Goal: Task Accomplishment & Management: Manage account settings

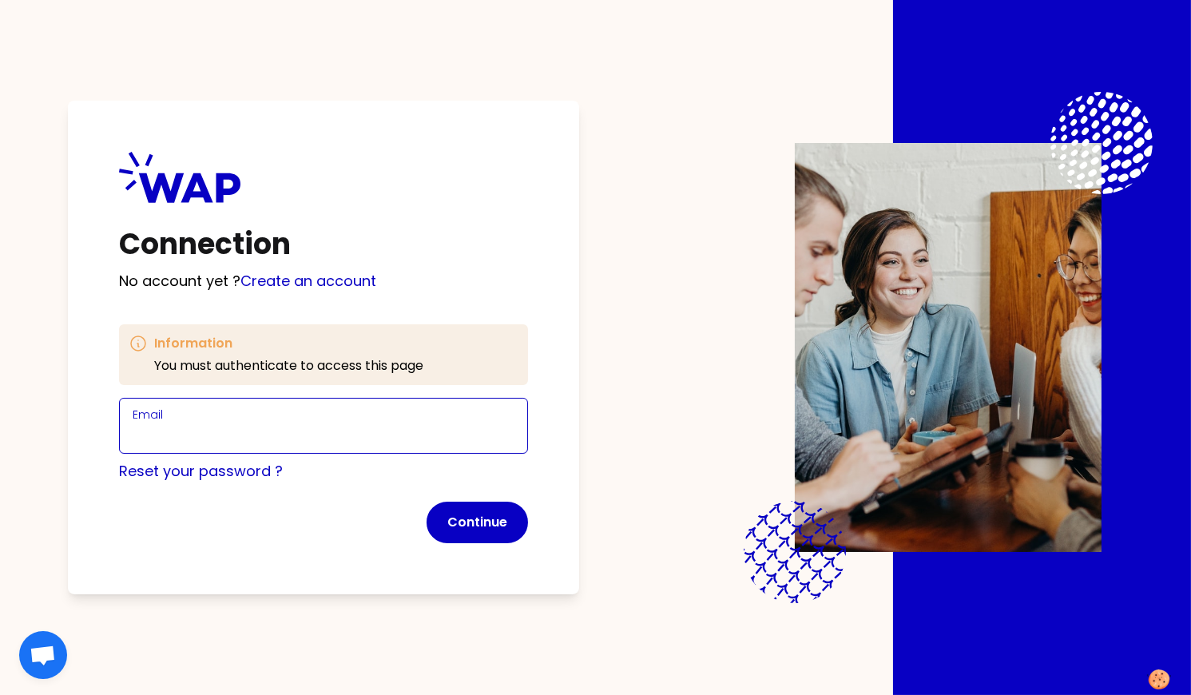
click at [291, 433] on input "Email" at bounding box center [324, 435] width 382 height 22
click at [248, 434] on input "marie-solveig@wearepeers.com" at bounding box center [324, 435] width 382 height 22
type input "marie-solveig+participant@wearepeers.com"
click button "Continue" at bounding box center [476, 523] width 101 height 42
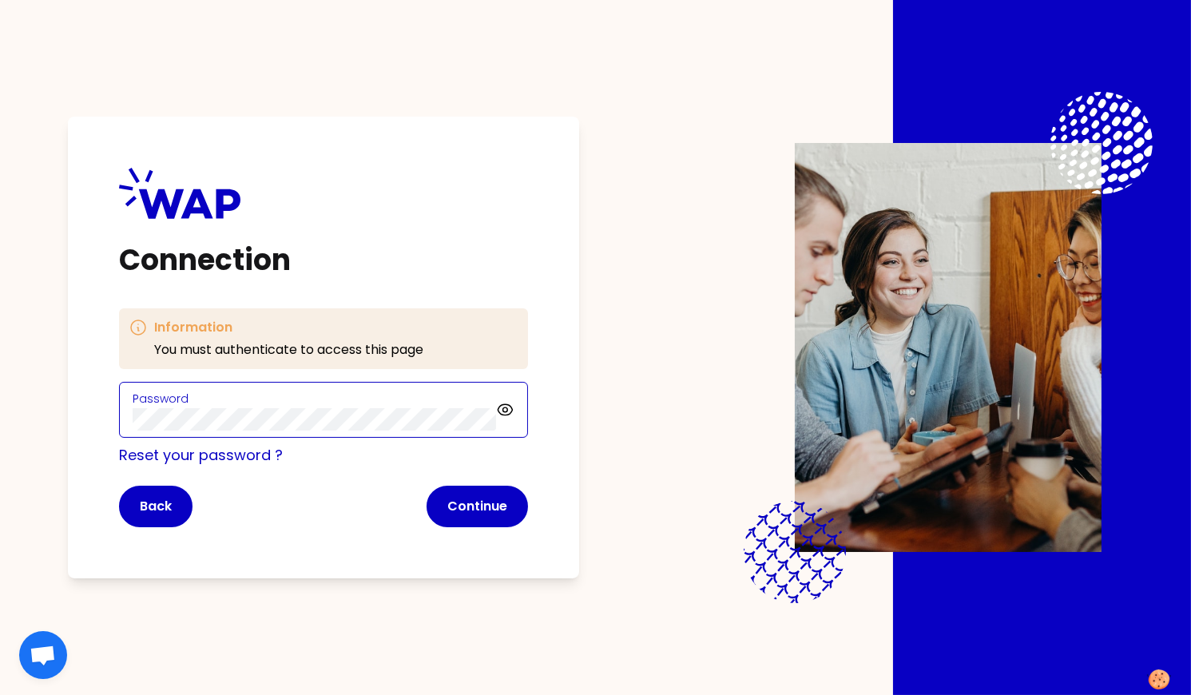
click button "Continue" at bounding box center [476, 507] width 101 height 42
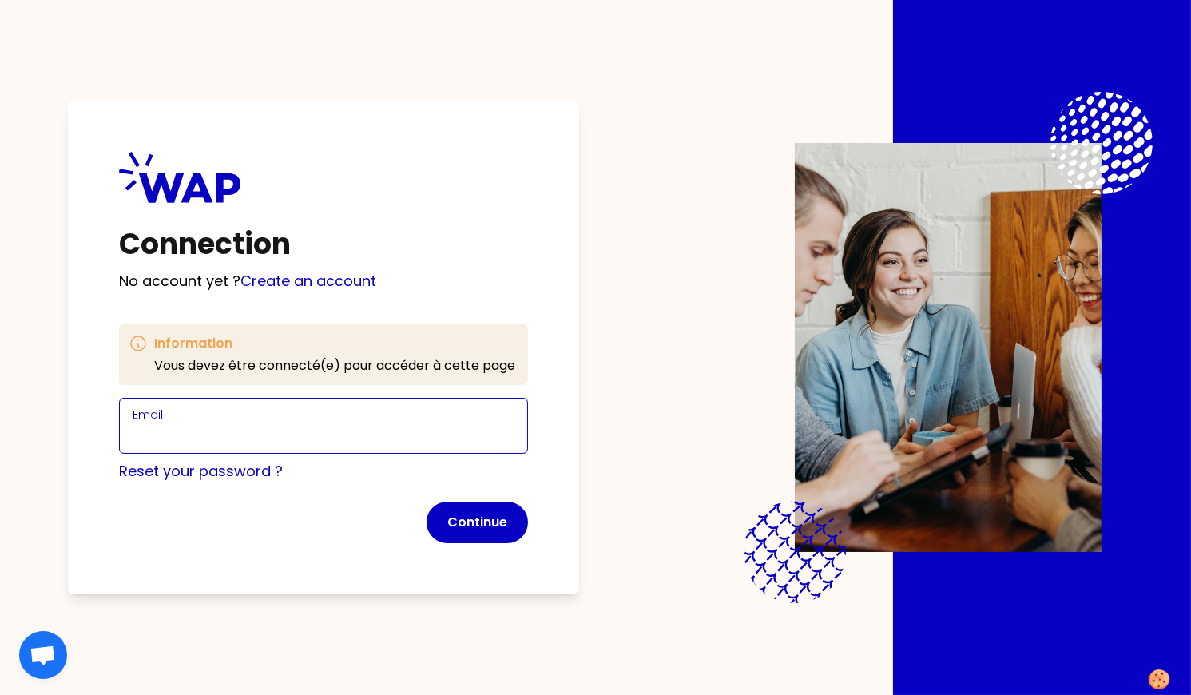
click at [182, 432] on input "Email" at bounding box center [324, 435] width 382 height 22
click at [242, 431] on input "marie-solveig@wearepeers.com" at bounding box center [324, 435] width 382 height 22
click at [256, 435] on input "marie-solveig+articipant@wearepeers.com" at bounding box center [324, 435] width 382 height 22
type input "marie-solveig+participant@wearepeers.com"
click button "Continue" at bounding box center [476, 523] width 101 height 42
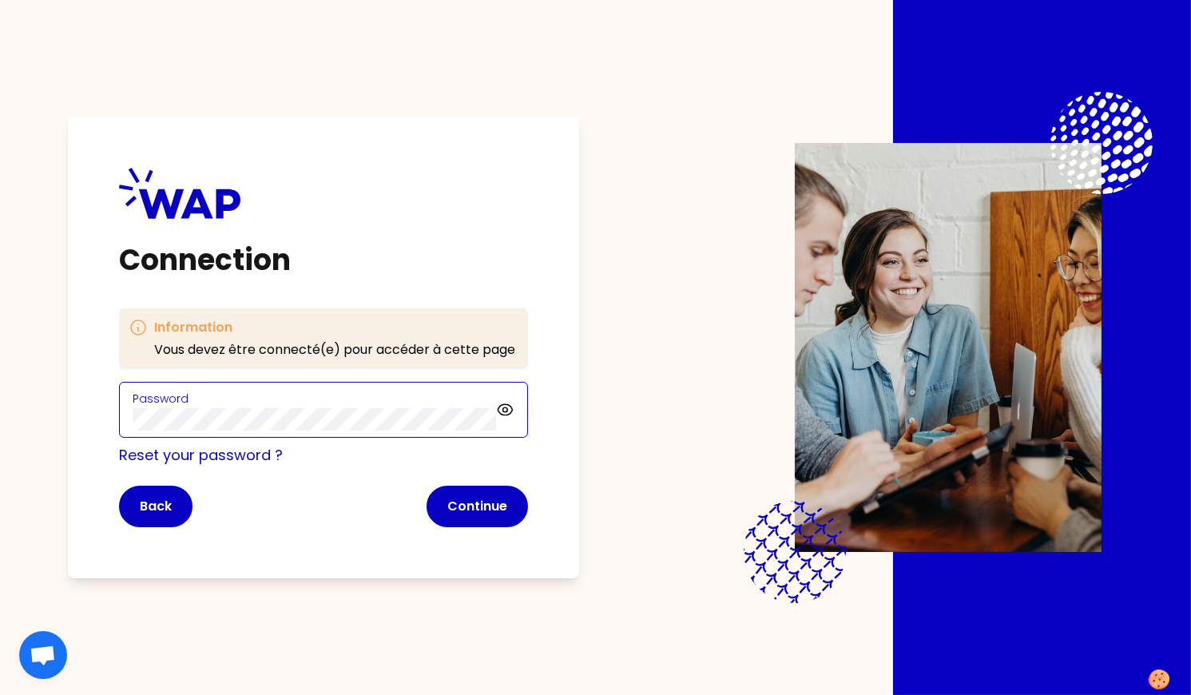
click button "Continue" at bounding box center [476, 507] width 101 height 42
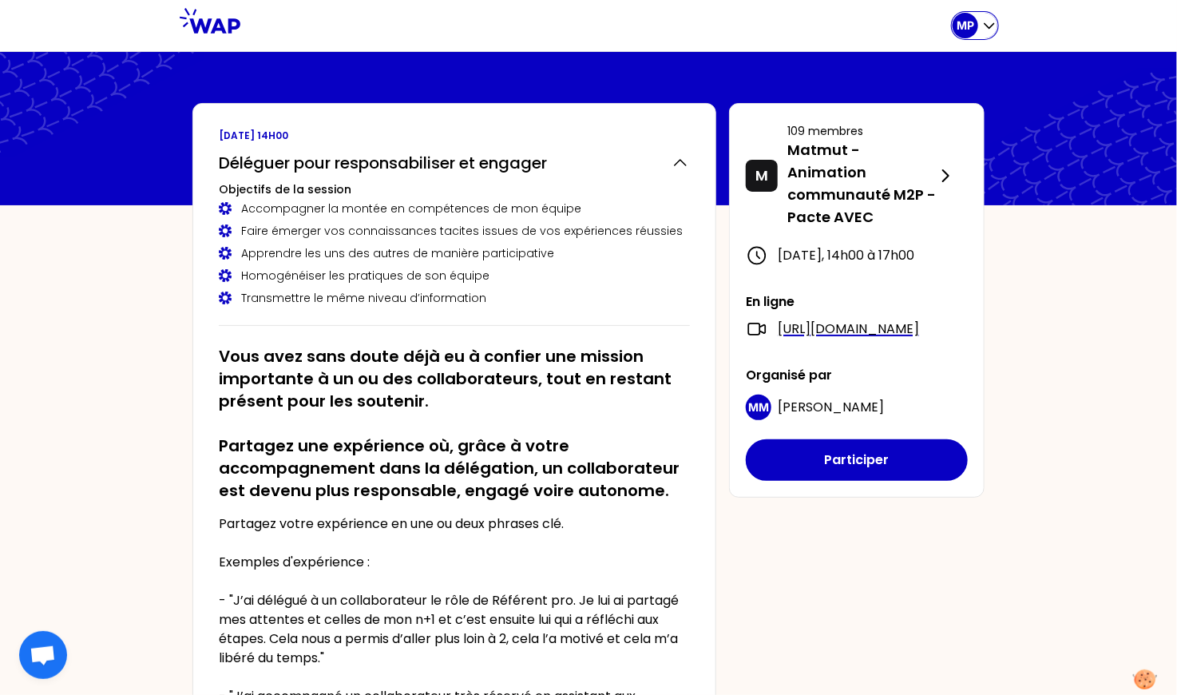
click at [978, 24] on div "MP" at bounding box center [966, 26] width 26 height 26
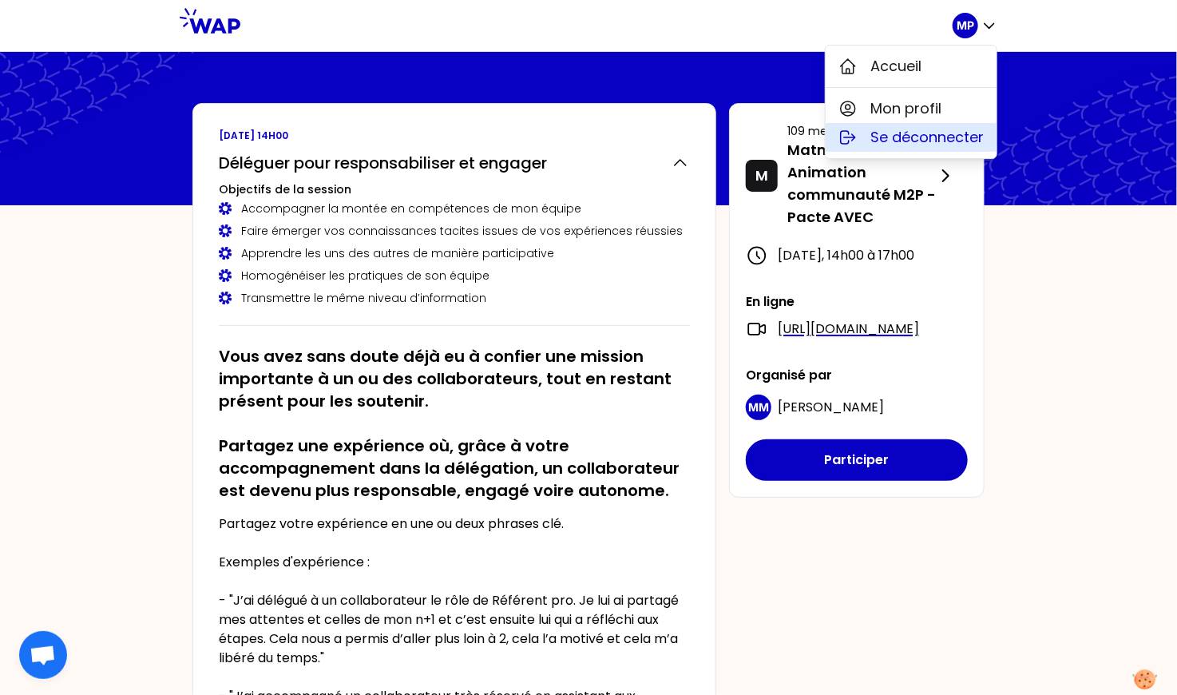
click at [894, 143] on span "Se déconnecter" at bounding box center [927, 137] width 113 height 22
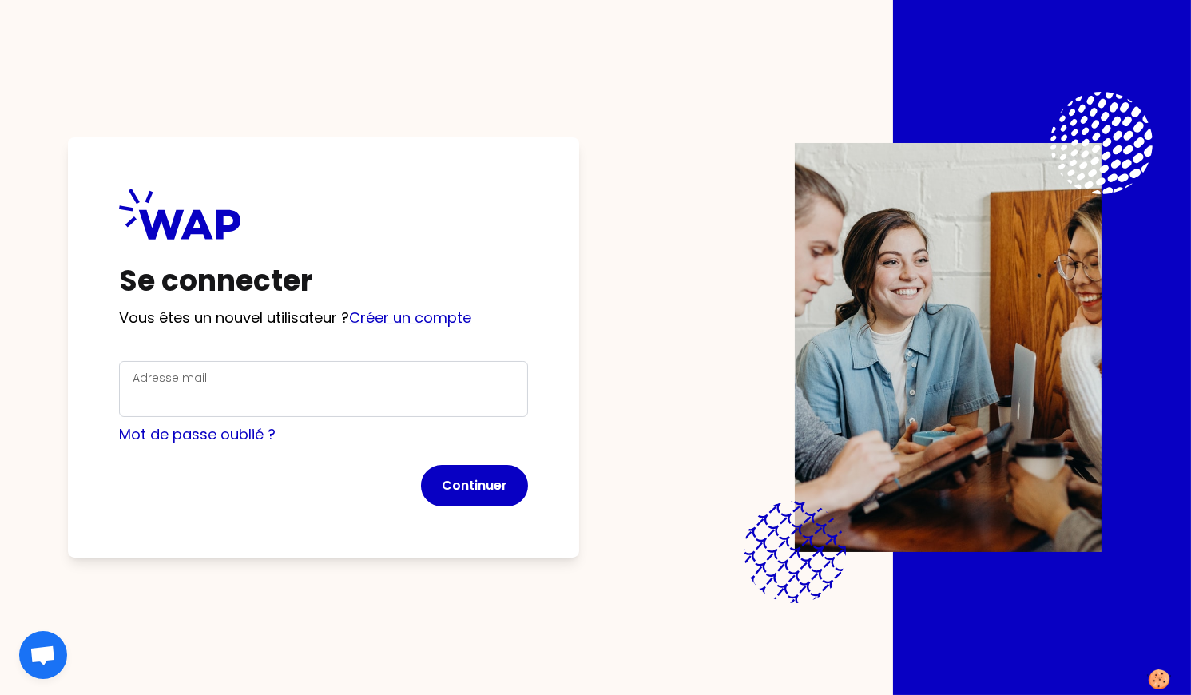
click at [401, 320] on link "Créer un compte" at bounding box center [410, 317] width 122 height 20
